Goal: Information Seeking & Learning: Learn about a topic

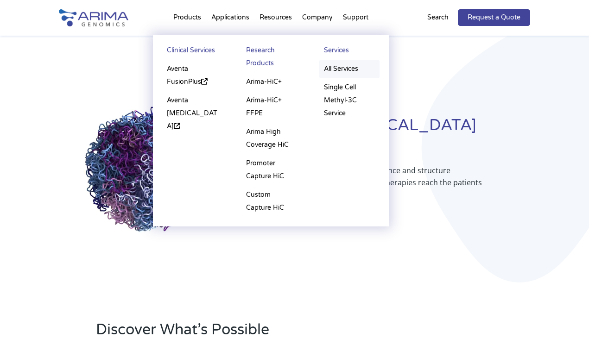
click at [332, 65] on link "All Services" at bounding box center [349, 69] width 60 height 19
